Goal: Find specific page/section: Find specific page/section

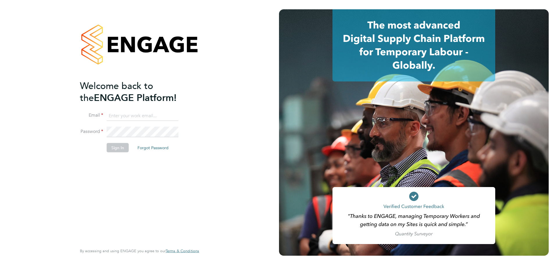
type input "emma@ivyresourcegroup.com"
click at [112, 147] on button "Sign In" at bounding box center [118, 147] width 22 height 9
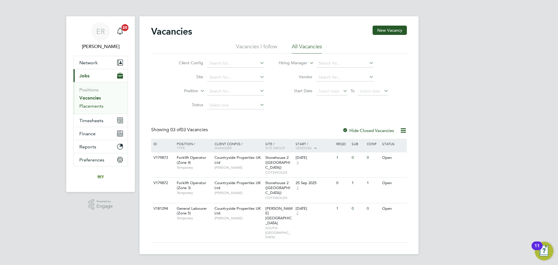
click at [89, 104] on link "Placements" at bounding box center [91, 106] width 24 height 6
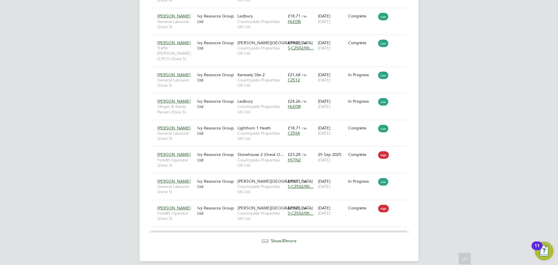
click at [281, 238] on span "Show 30 more" at bounding box center [284, 241] width 26 height 6
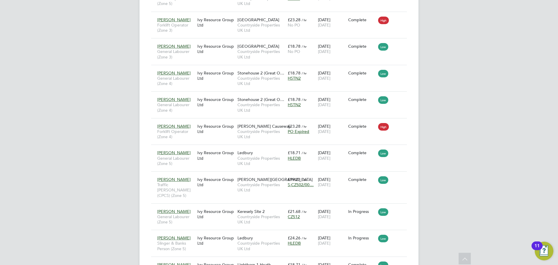
scroll to position [604, 0]
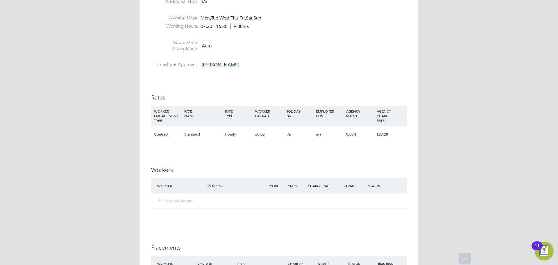
scroll to position [320, 0]
